Goal: Task Accomplishment & Management: Manage account settings

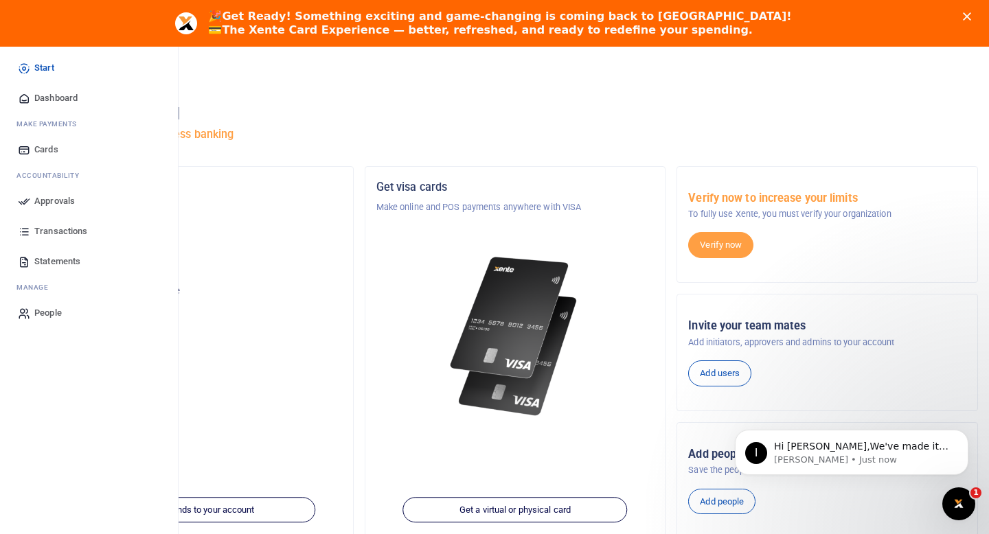
click at [32, 98] on link "Dashboard" at bounding box center [89, 98] width 156 height 30
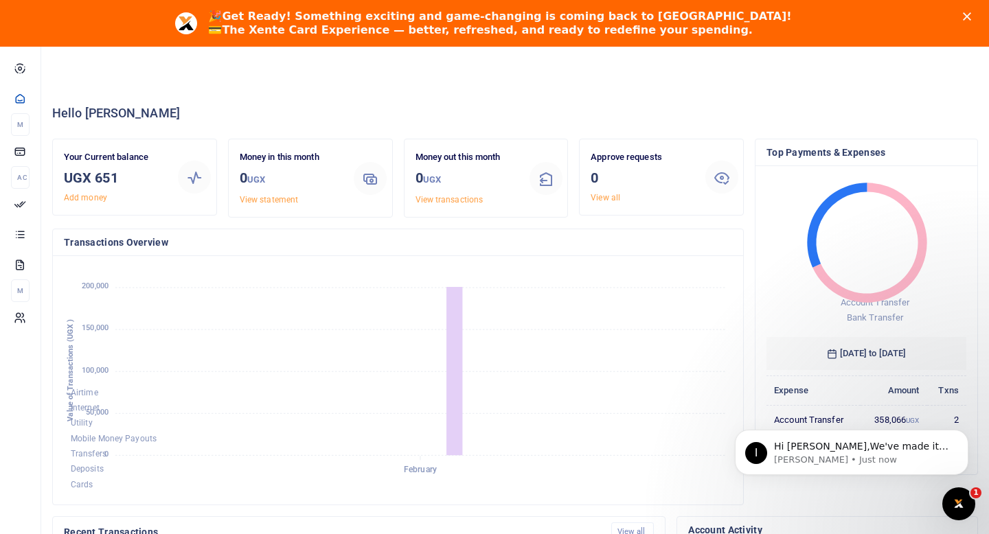
scroll to position [1, 1]
click at [968, 15] on polygon "Close" at bounding box center [967, 16] width 8 height 8
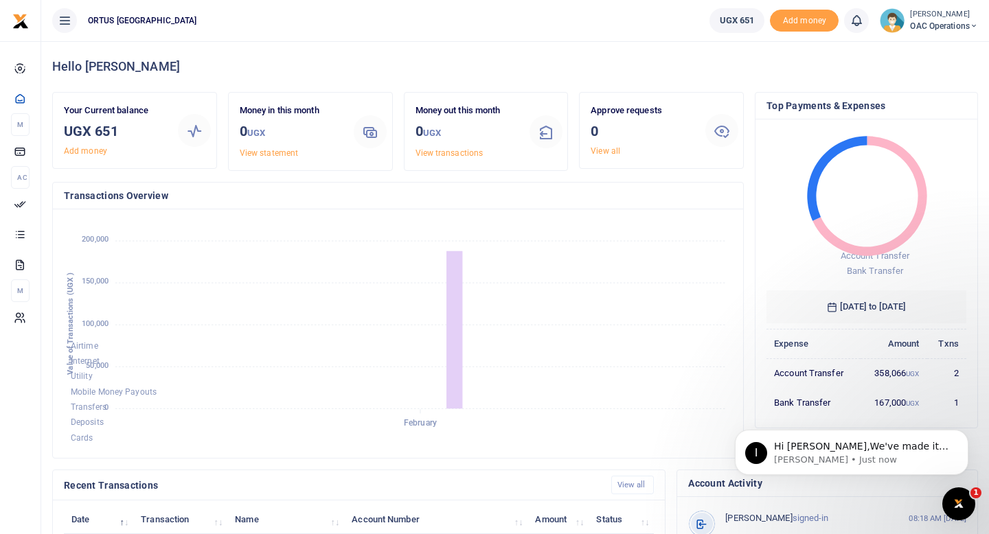
click at [919, 23] on span "OAC Operations" at bounding box center [944, 26] width 68 height 12
click at [850, 25] on icon at bounding box center [857, 20] width 14 height 15
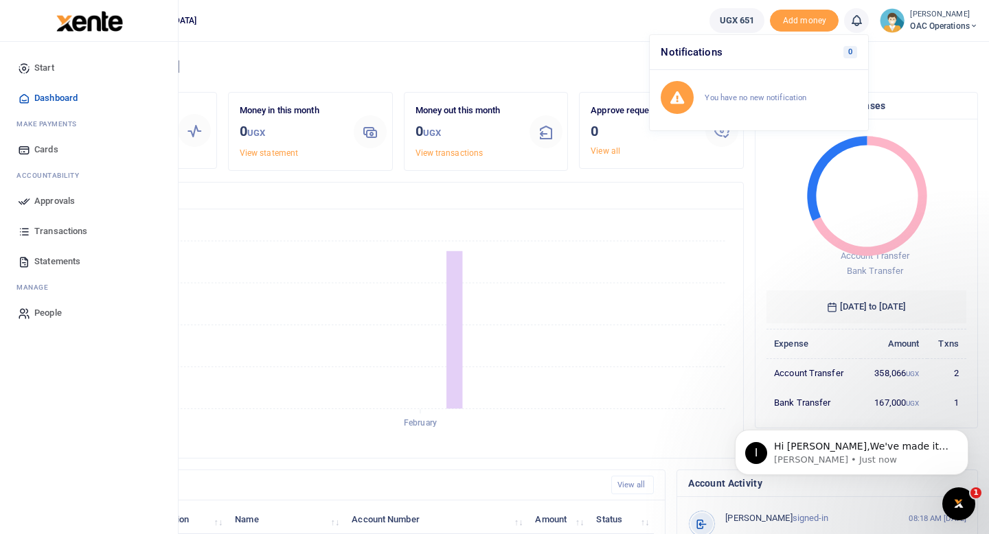
click at [60, 204] on span "Approvals" at bounding box center [54, 201] width 41 height 14
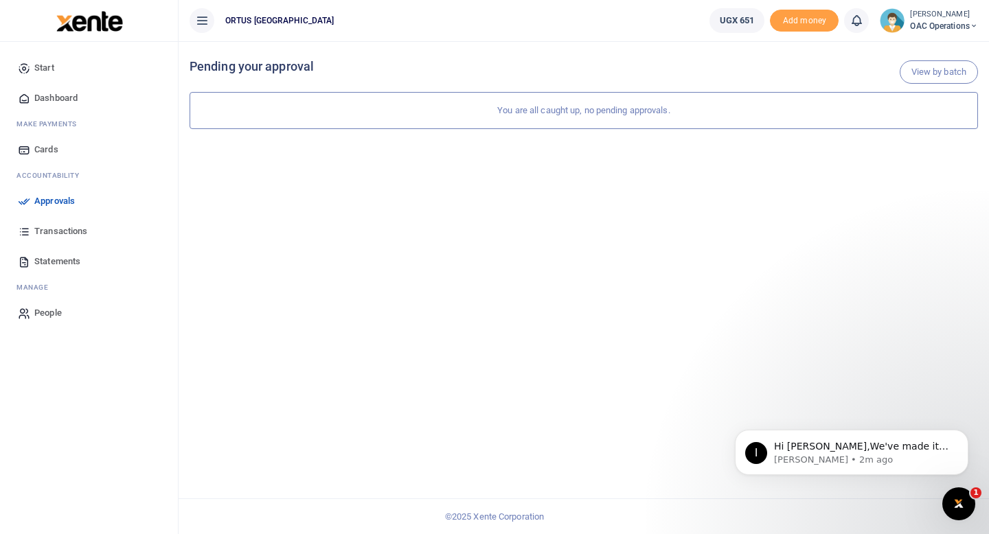
click at [936, 17] on small "[PERSON_NAME]" at bounding box center [944, 15] width 68 height 12
click at [809, 25] on span "Add money" at bounding box center [804, 21] width 69 height 23
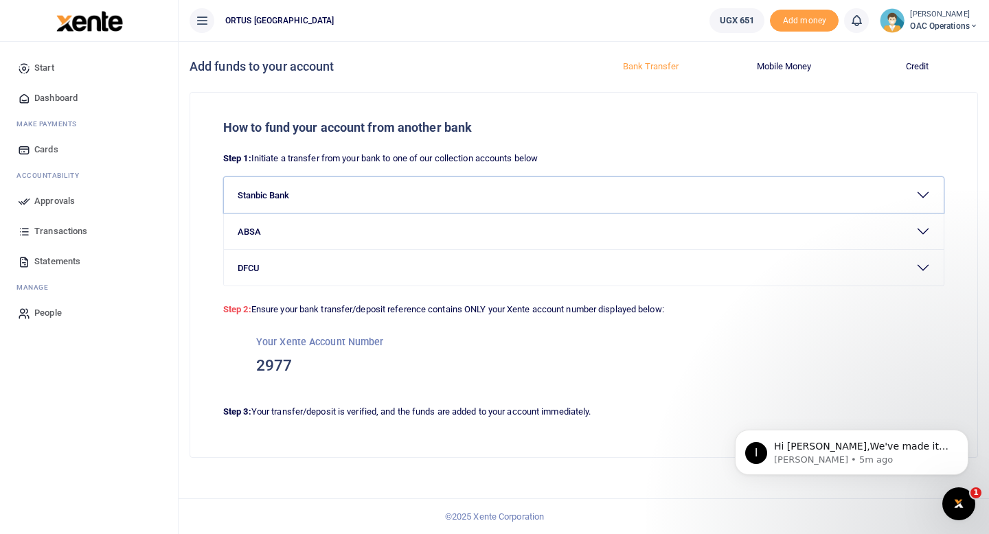
click at [388, 201] on button "Stanbic Bank" at bounding box center [584, 195] width 720 height 36
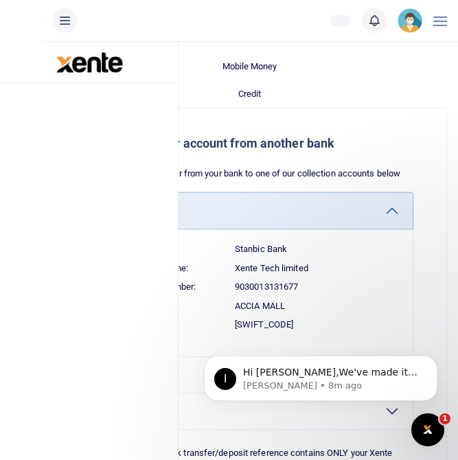
scroll to position [36, 0]
